Goal: Information Seeking & Learning: Learn about a topic

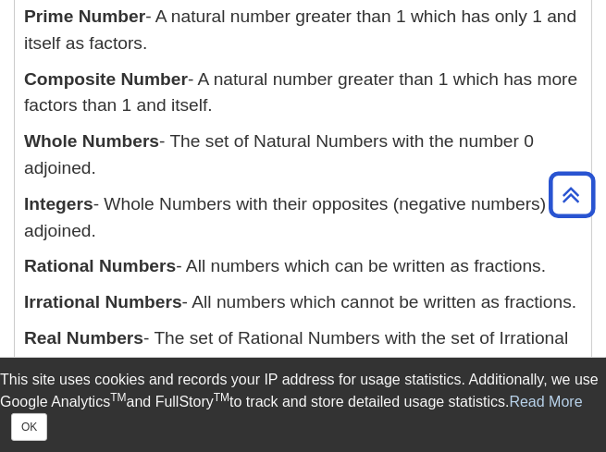
scroll to position [539, 0]
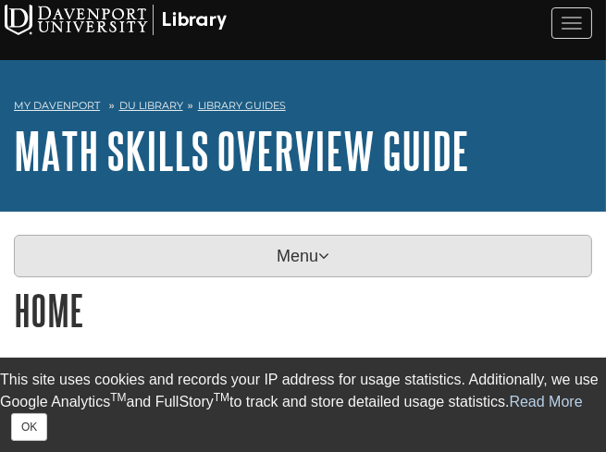
click at [139, 269] on p "Menu" at bounding box center [303, 256] width 578 height 43
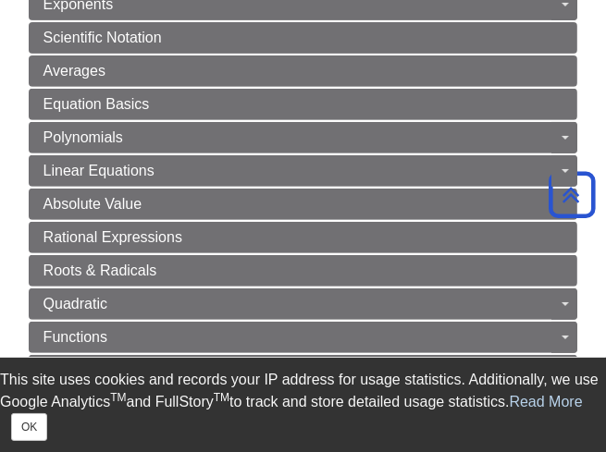
scroll to position [625, 0]
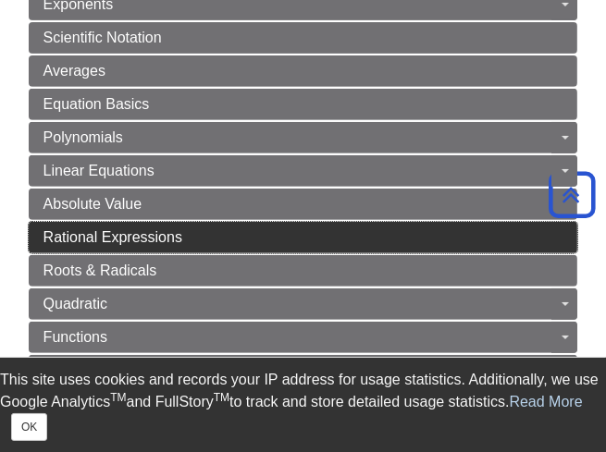
click at [52, 234] on span "Rational Expressions" at bounding box center [112, 237] width 139 height 16
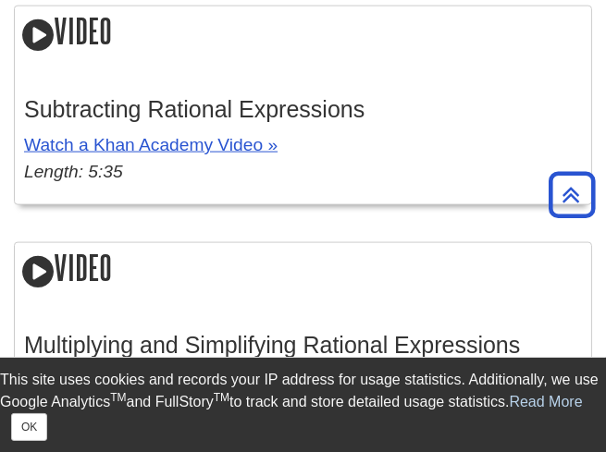
scroll to position [2020, 0]
